Goal: Find specific fact: Find specific fact

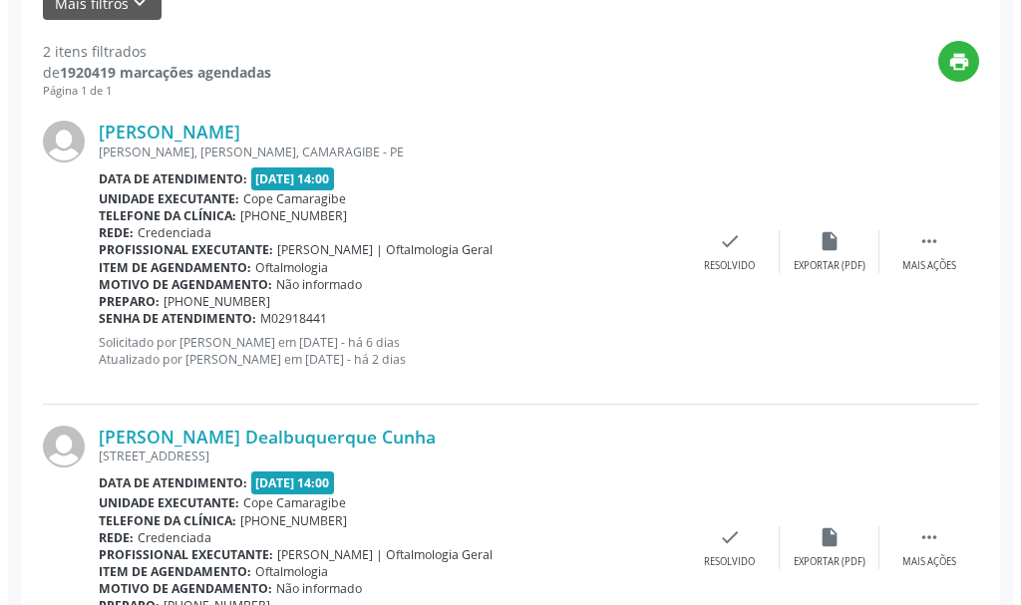
scroll to position [598, 0]
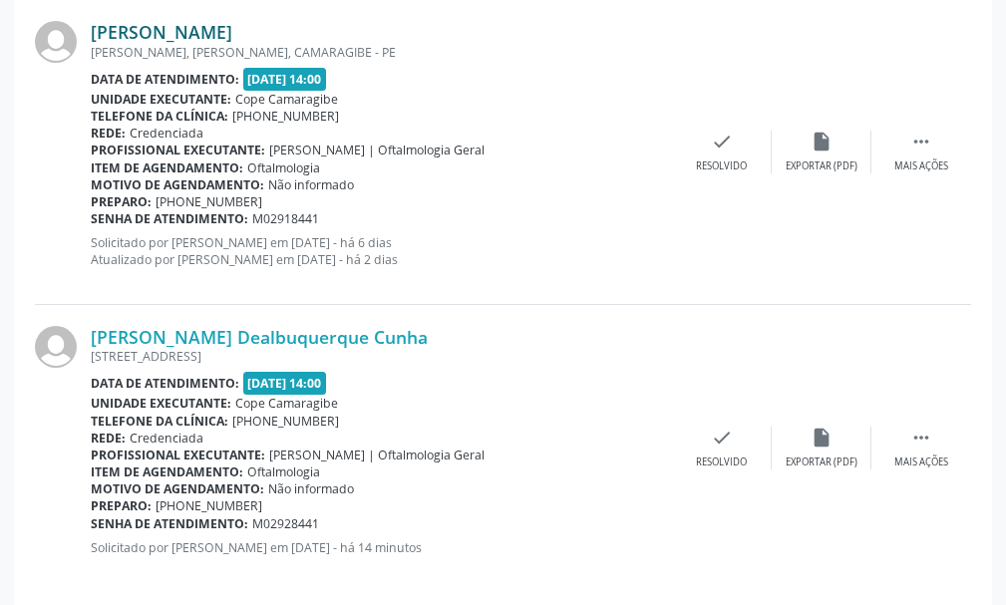
click at [232, 32] on link "[PERSON_NAME]" at bounding box center [162, 32] width 142 height 22
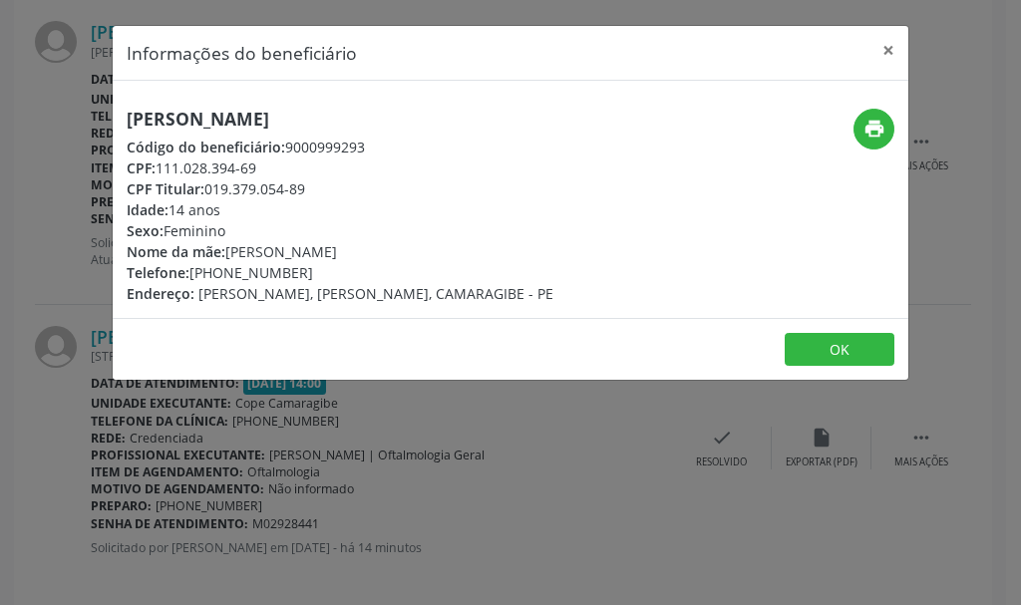
drag, startPoint x: 168, startPoint y: 169, endPoint x: 261, endPoint y: 165, distance: 92.8
click at [261, 165] on div "CPF: 111.028.394-69" at bounding box center [340, 168] width 427 height 21
copy div "111.028.394-69"
drag, startPoint x: 230, startPoint y: 256, endPoint x: 398, endPoint y: 255, distance: 167.5
click at [398, 255] on div "Nome da mãe: Karina Guimaraes da Silva" at bounding box center [340, 251] width 427 height 21
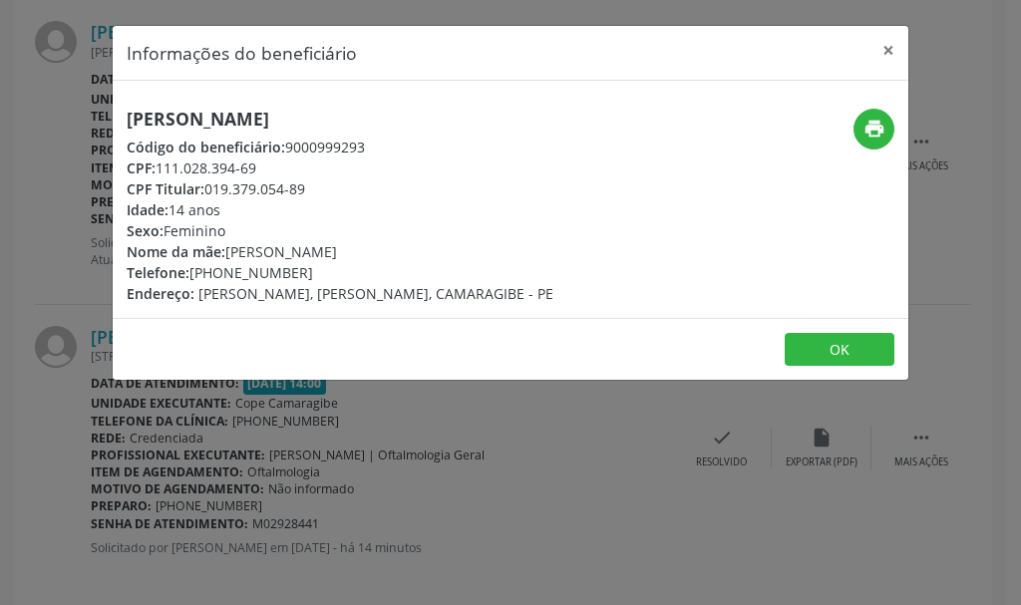
copy div "Karina Guimaraes da Silva"
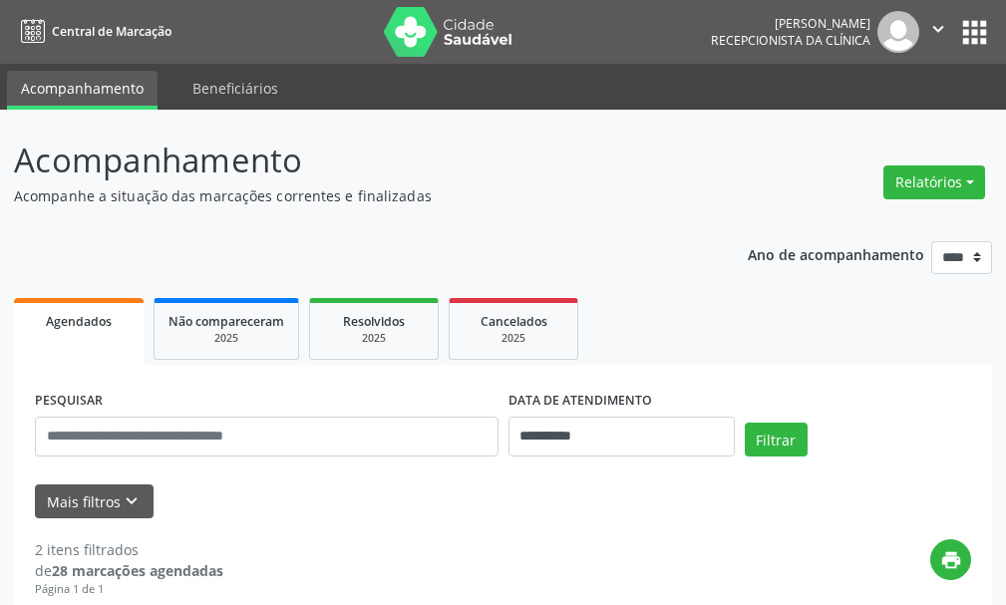
scroll to position [498, 0]
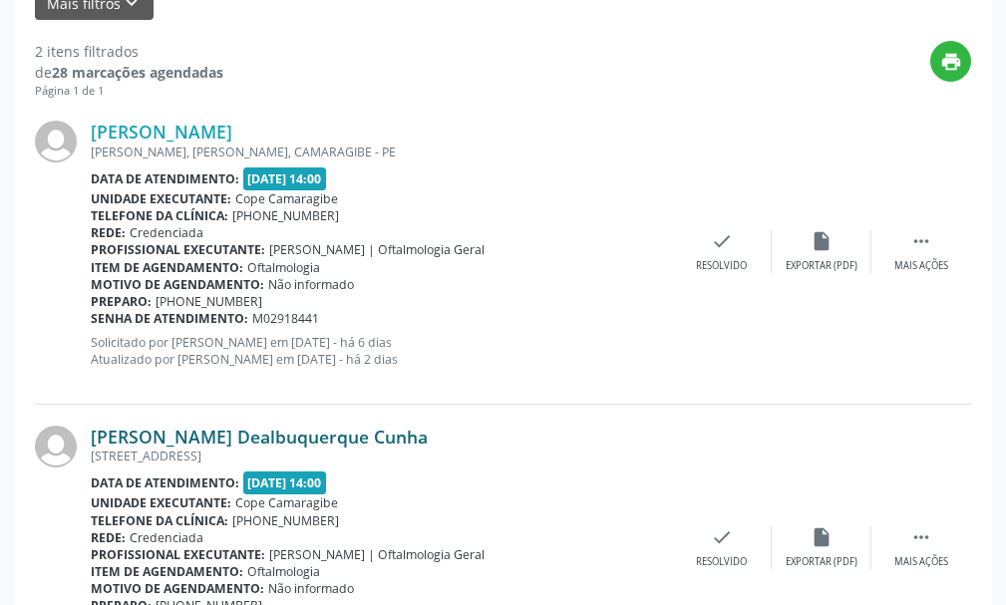
click at [185, 446] on link "[PERSON_NAME] Dealbuquerque Cunha" at bounding box center [259, 437] width 337 height 22
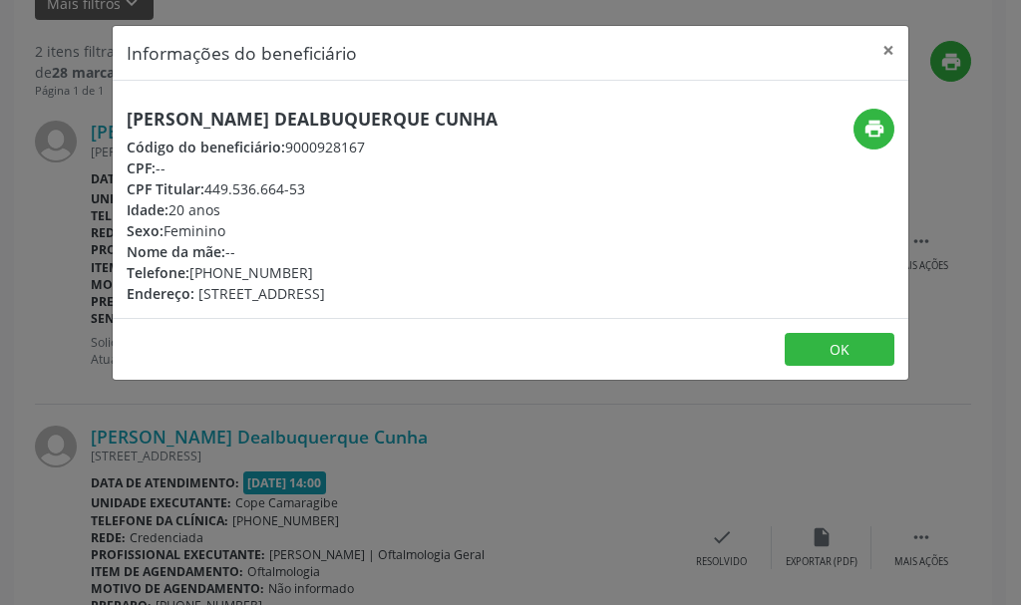
click at [490, 489] on div "Informações do beneficiário × [PERSON_NAME] Dealbuquerque Cunha Código do benef…" at bounding box center [510, 302] width 1021 height 605
